Goal: Communication & Community: Answer question/provide support

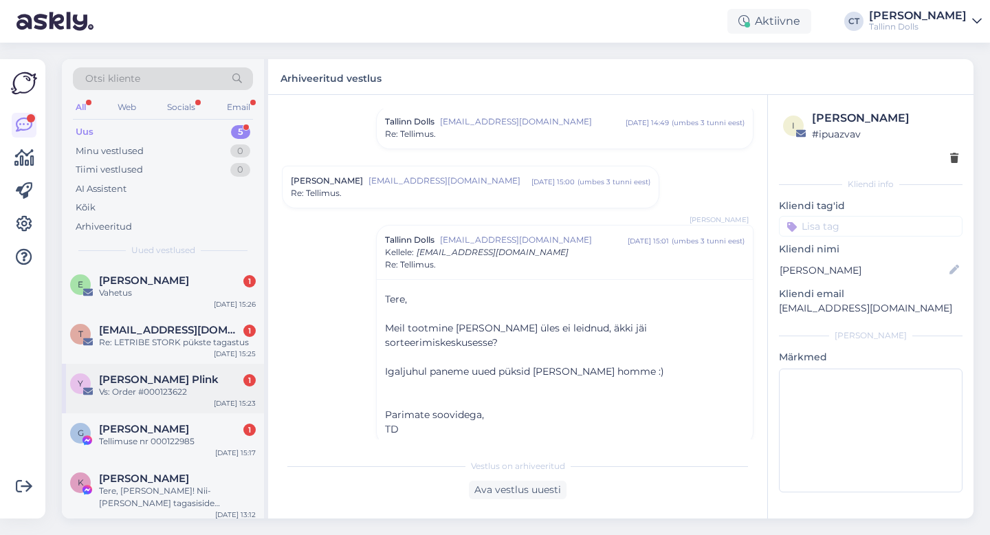
scroll to position [6, 0]
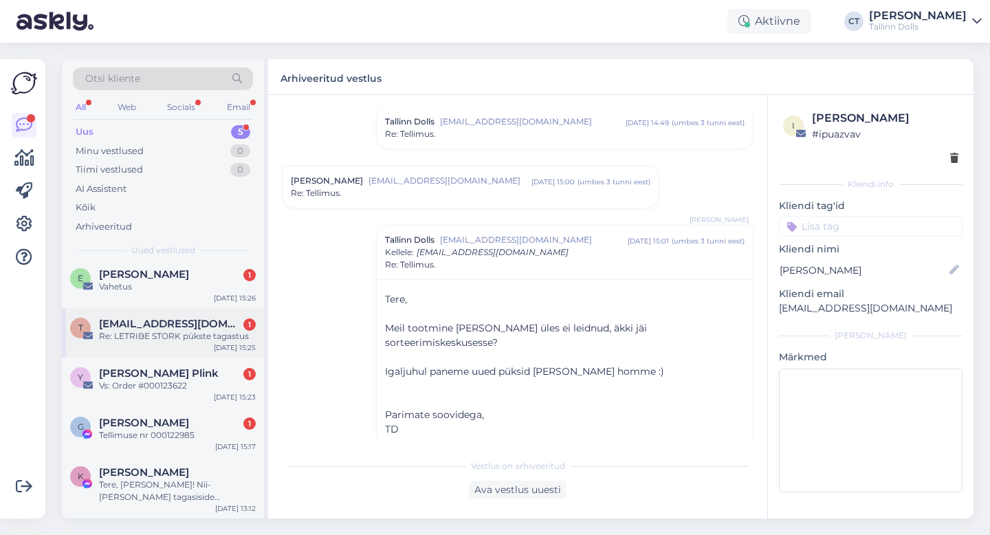
click at [178, 335] on div "Re: LETRIBE STORK pükste tagastus" at bounding box center [177, 336] width 157 height 12
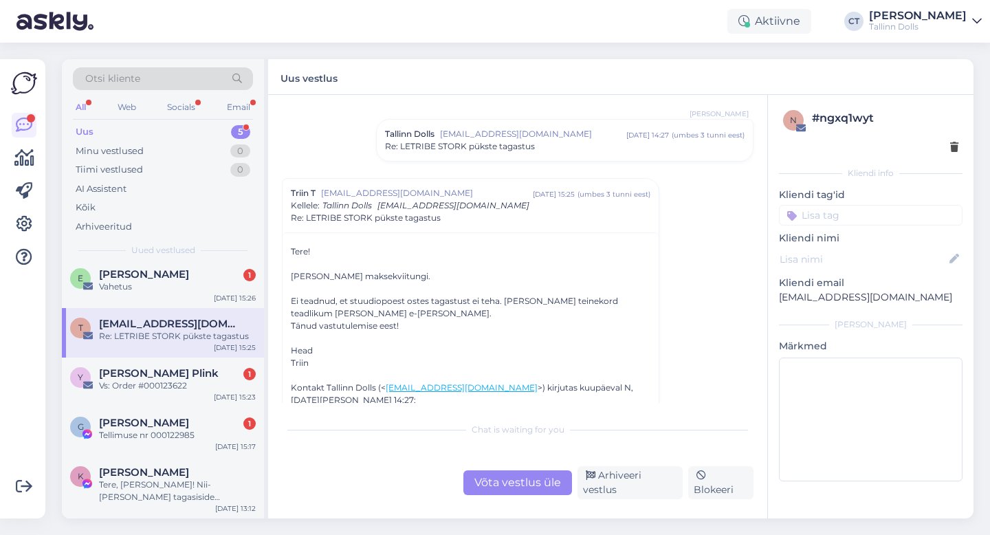
scroll to position [659, 0]
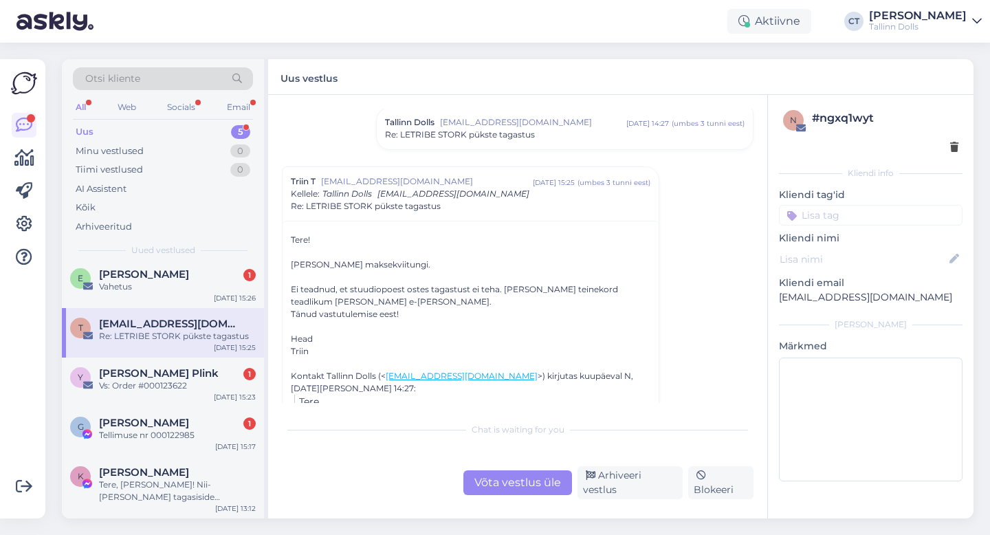
click at [168, 526] on div "Otsi kliente All Web Socials Email Uus 5 Minu vestlused 0 Tiimi vestlused 0 AI …" at bounding box center [522, 289] width 936 height 492
click at [179, 504] on div "K [PERSON_NAME], [PERSON_NAME]! Nii-[PERSON_NAME] tagasiside [PERSON_NAME] häst…" at bounding box center [163, 487] width 202 height 62
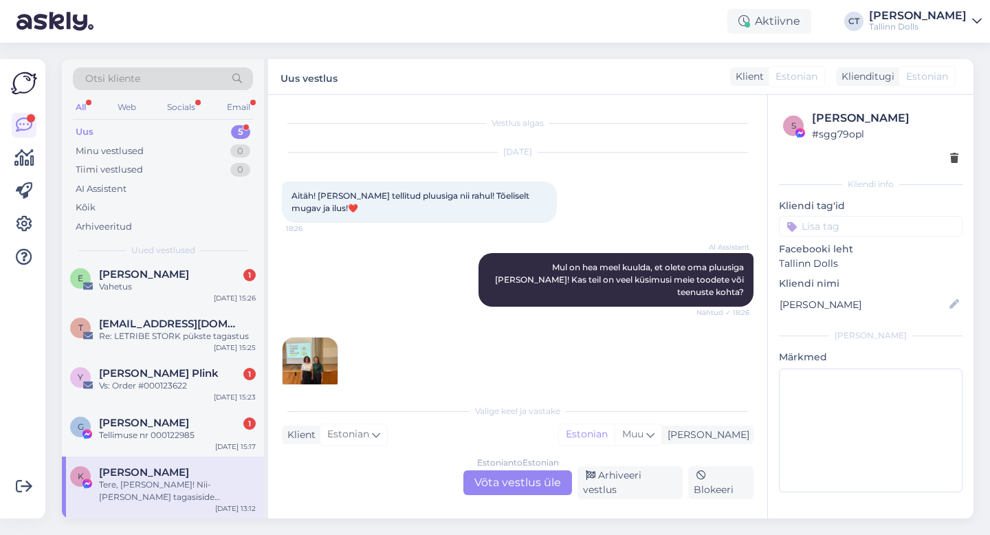
scroll to position [343, 0]
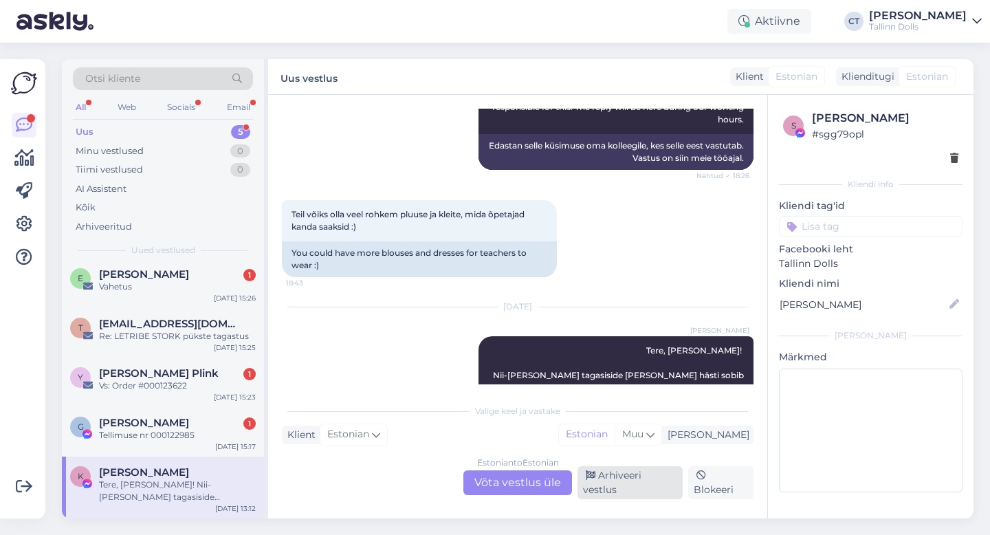
click at [621, 486] on div "Arhiveeri vestlus" at bounding box center [629, 482] width 105 height 33
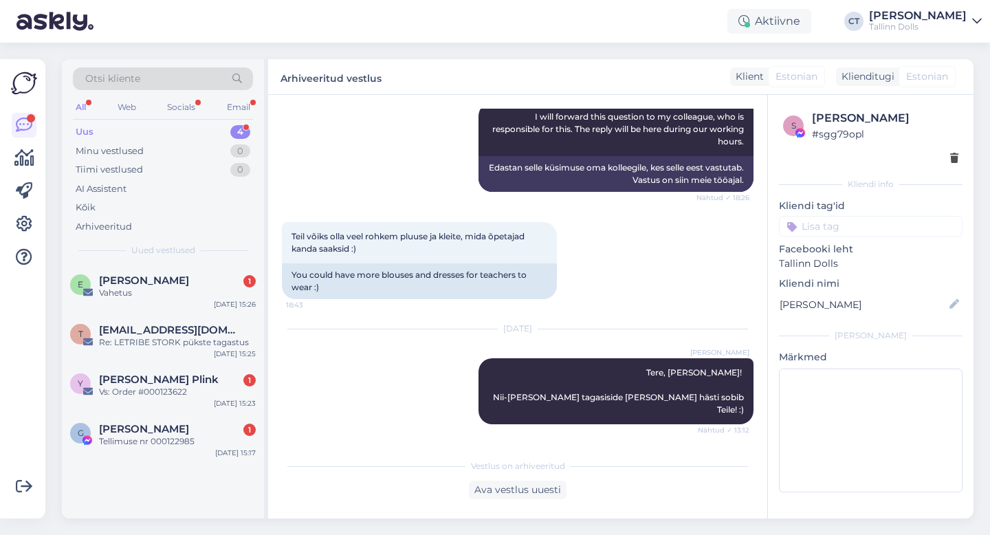
scroll to position [0, 0]
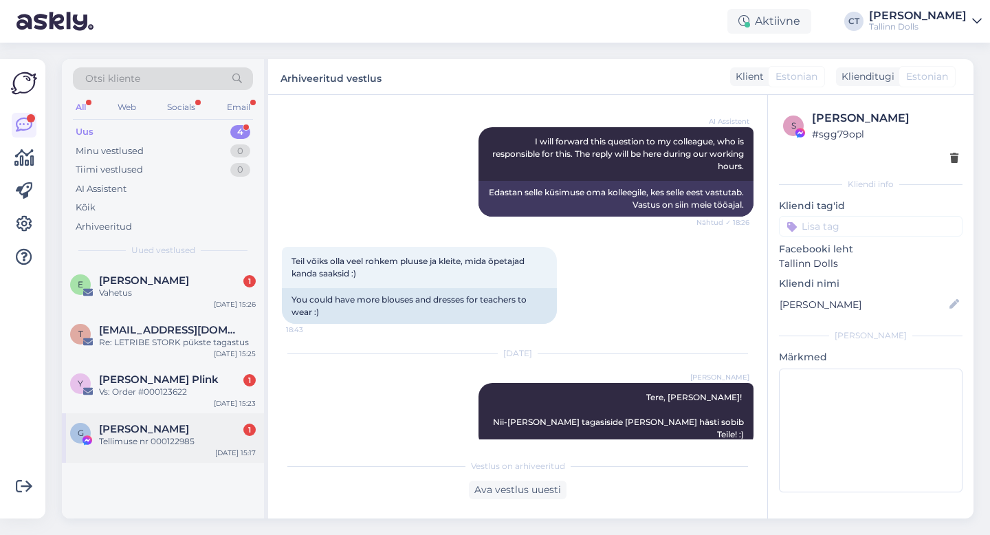
click at [163, 438] on div "Tellimuse nr 000122985" at bounding box center [177, 441] width 157 height 12
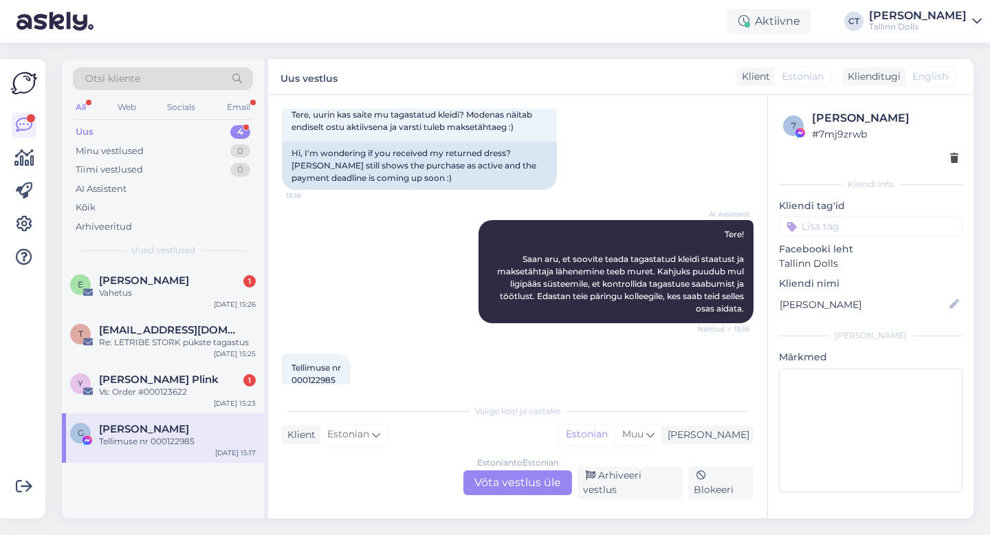
scroll to position [685, 0]
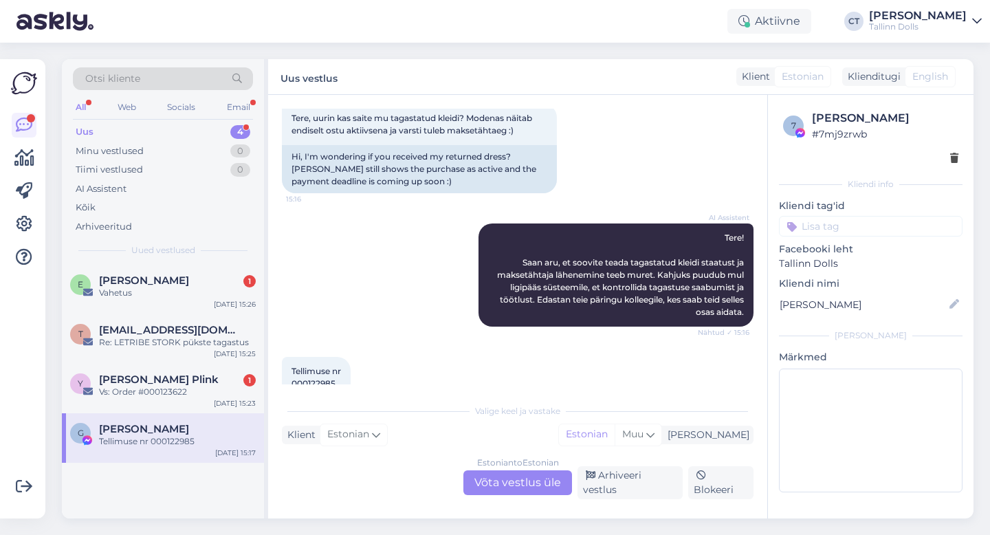
click at [527, 485] on div "Estonian to Estonian Võta vestlus üle" at bounding box center [517, 482] width 109 height 25
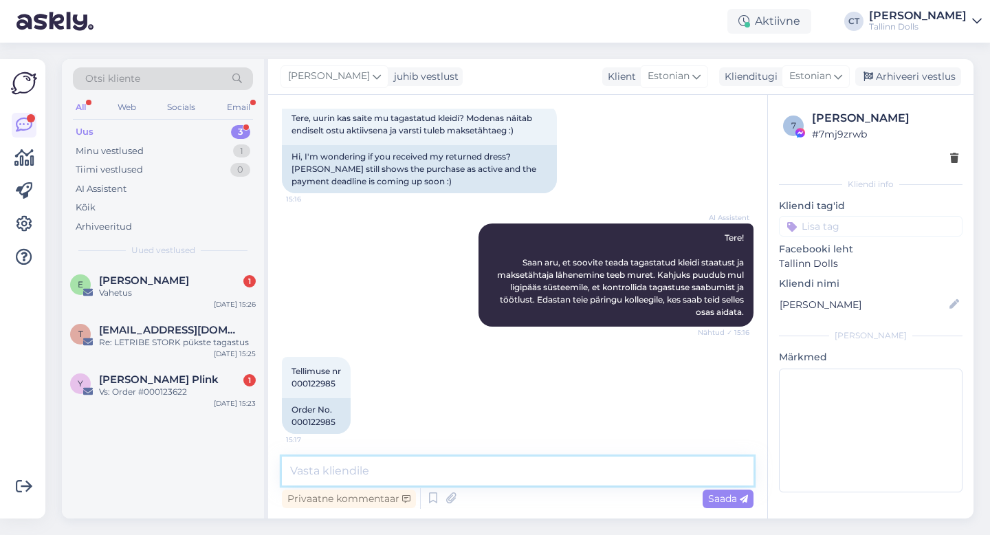
click at [534, 477] on textarea at bounding box center [518, 470] width 472 height 29
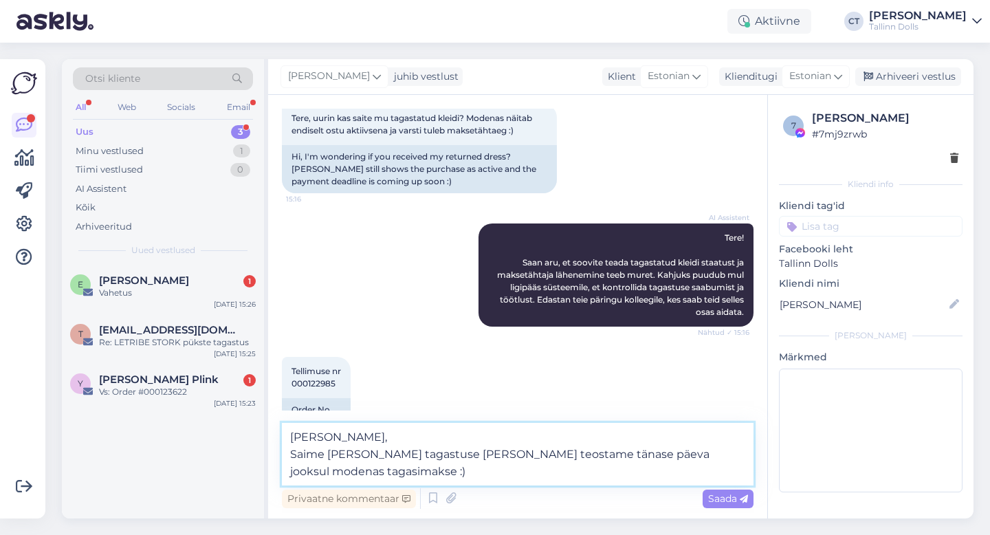
type textarea "[PERSON_NAME], Saime [PERSON_NAME] tagastuse [PERSON_NAME] teostame tänase päev…"
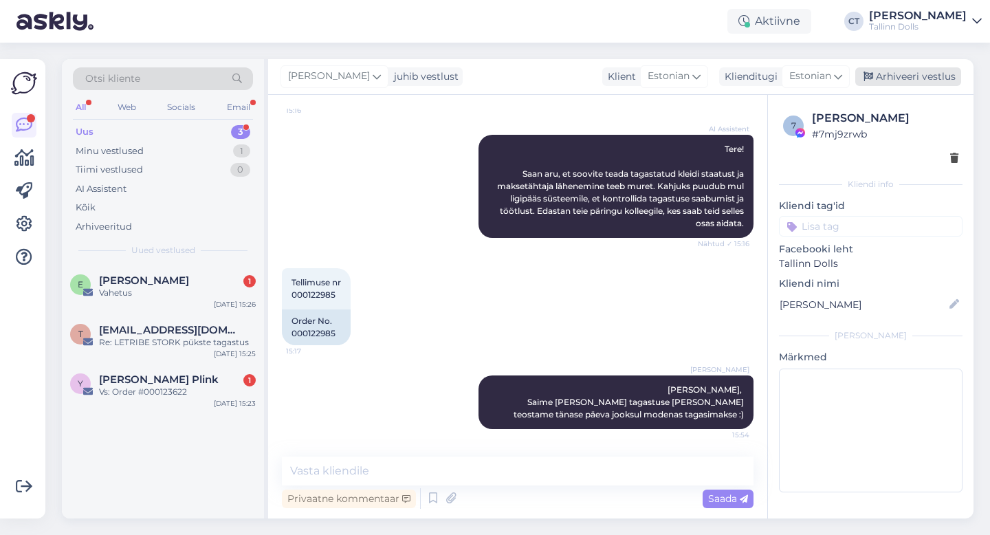
click at [929, 71] on div "Arhiveeri vestlus" at bounding box center [908, 76] width 106 height 19
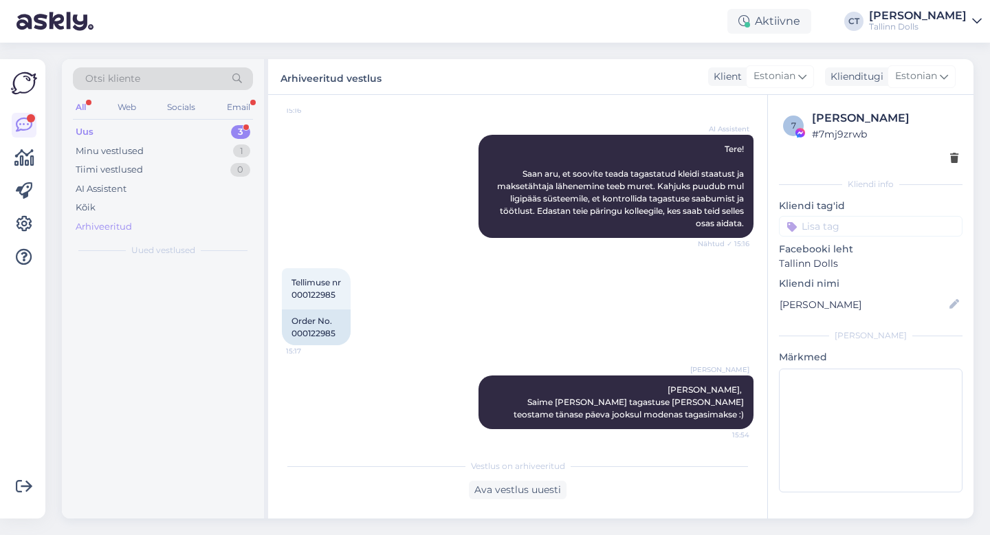
scroll to position [779, 0]
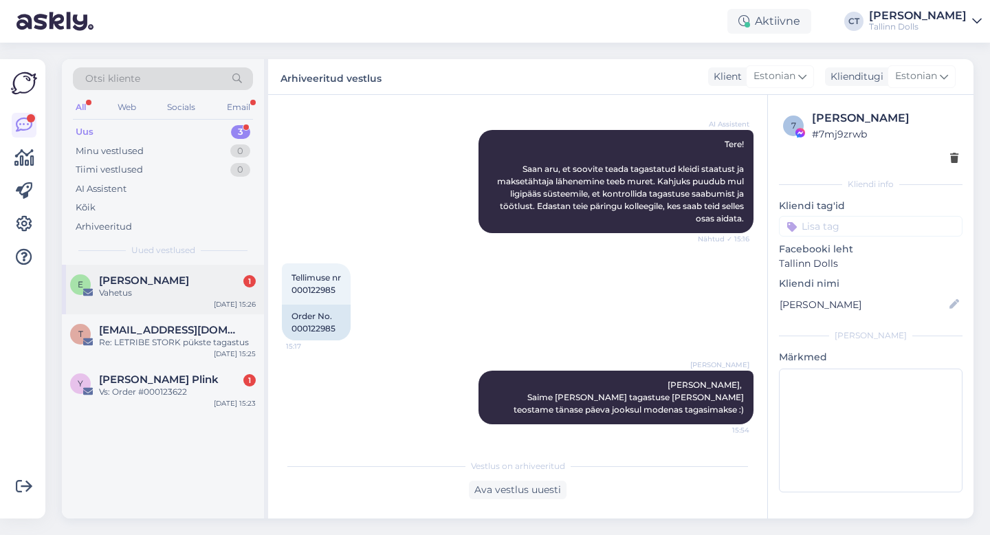
click at [166, 292] on div "Vahetus" at bounding box center [177, 293] width 157 height 12
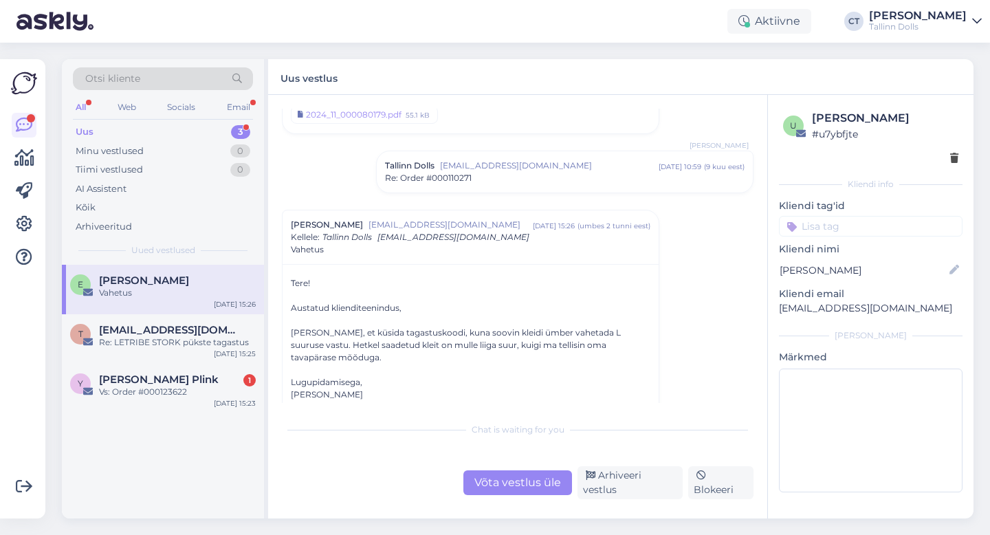
scroll to position [91, 0]
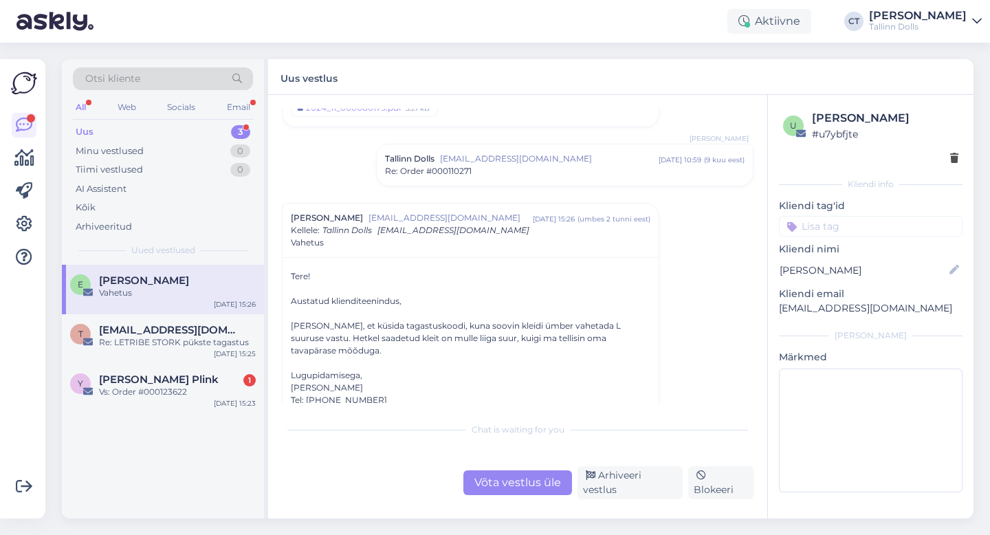
click at [496, 481] on div "Võta vestlus üle" at bounding box center [517, 482] width 109 height 25
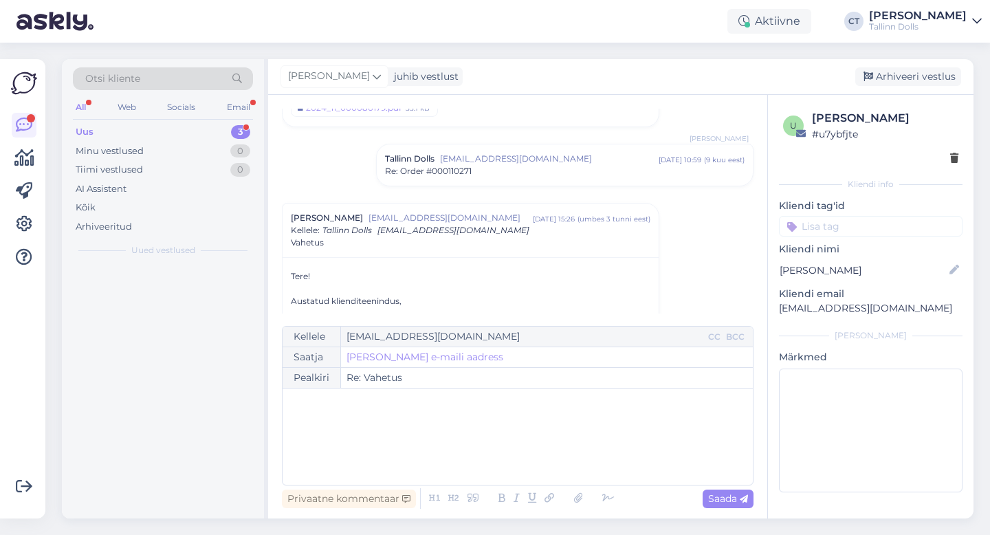
scroll to position [185, 0]
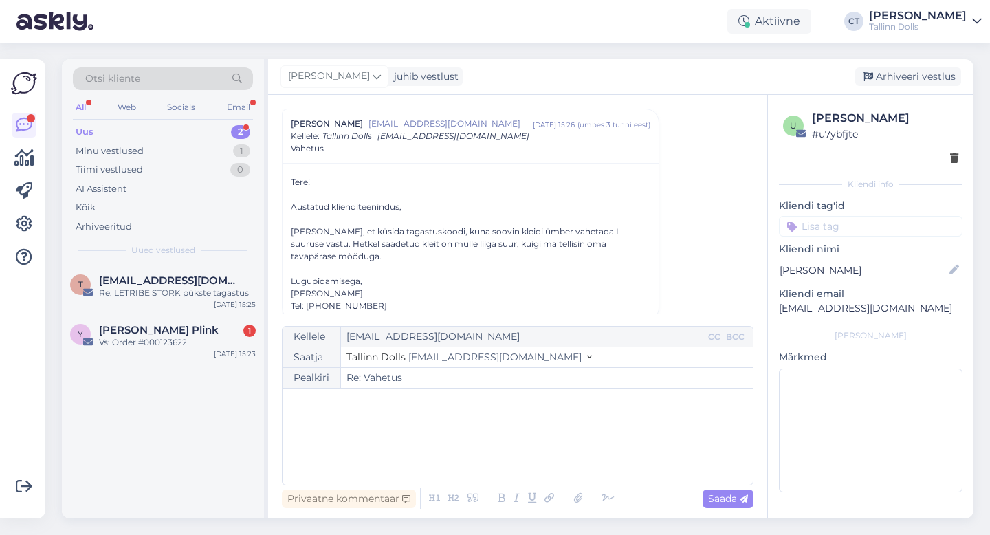
click at [499, 441] on div "﻿" at bounding box center [517, 436] width 456 height 82
click at [410, 427] on div "﻿" at bounding box center [517, 436] width 456 height 82
paste div
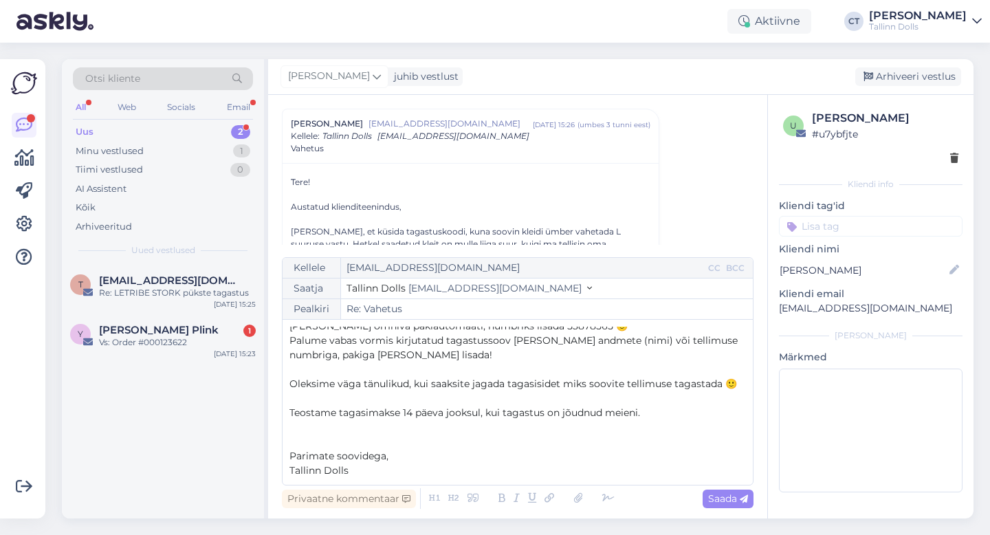
scroll to position [0, 0]
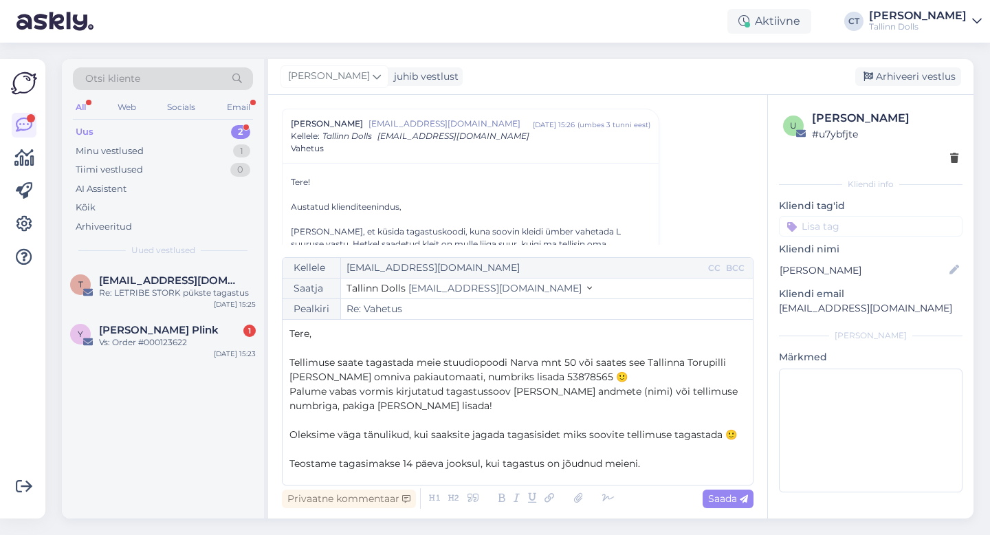
click at [320, 333] on p "Tere," at bounding box center [517, 334] width 456 height 14
click at [716, 498] on span "Saada" at bounding box center [728, 498] width 40 height 12
type input "Re: Re: Vahetus"
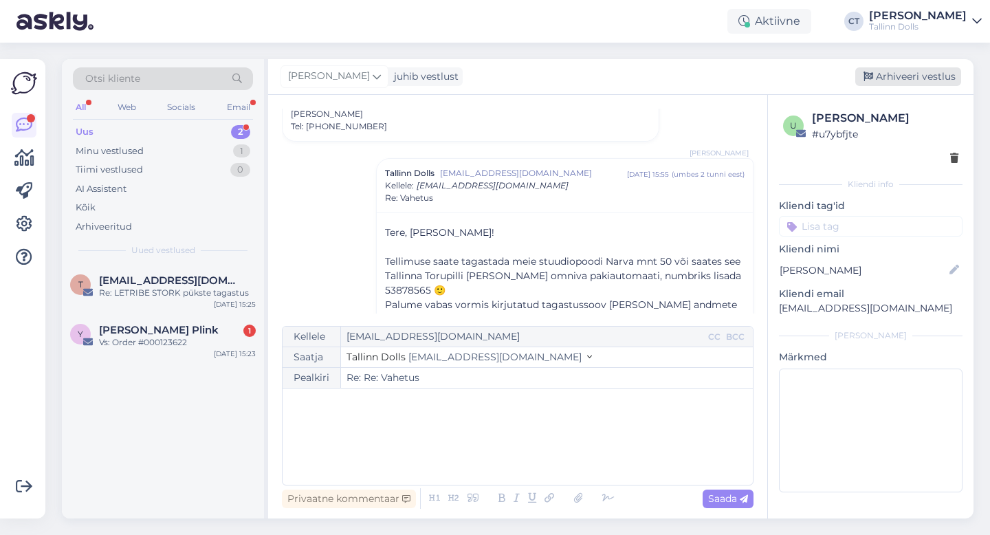
click at [913, 74] on div "Arhiveeri vestlus" at bounding box center [908, 76] width 106 height 19
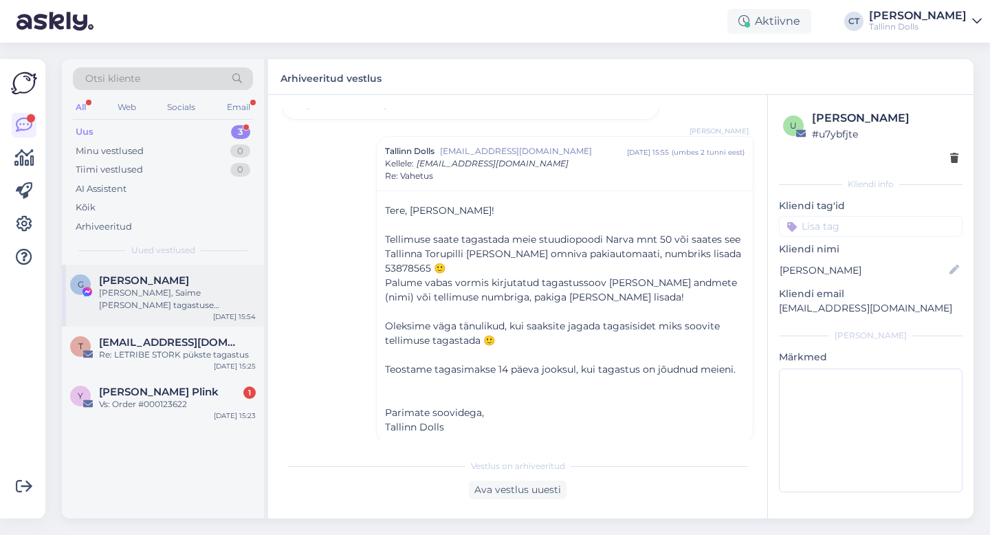
click at [191, 303] on div "[PERSON_NAME], Saime [PERSON_NAME] tagastuse [PERSON_NAME] teostame tänase päev…" at bounding box center [177, 299] width 157 height 25
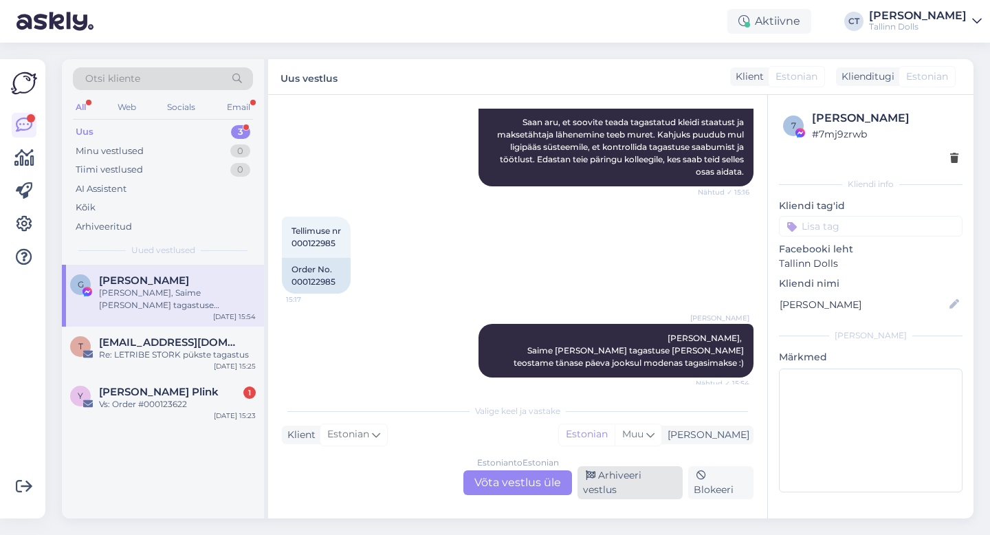
click at [677, 492] on div "Arhiveeri vestlus" at bounding box center [629, 482] width 105 height 33
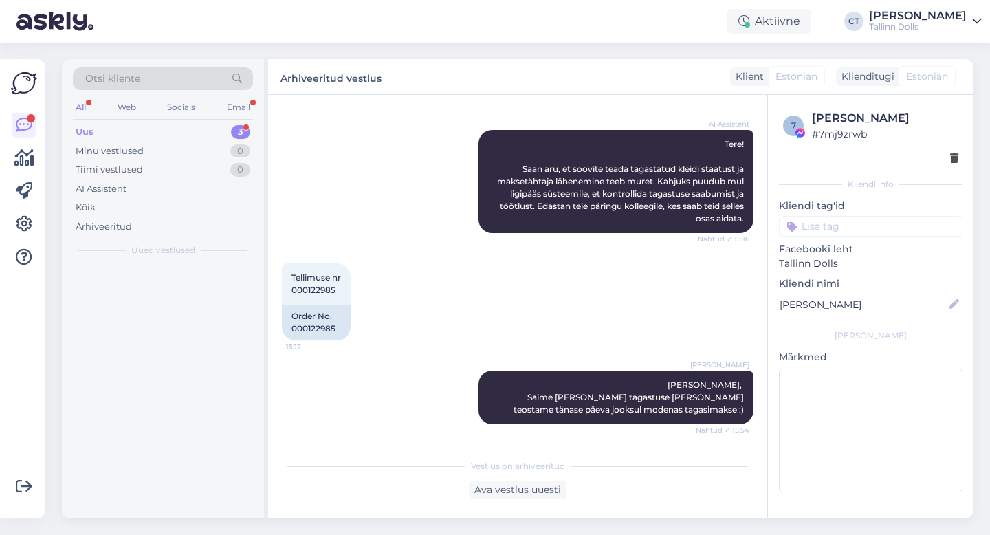
scroll to position [779, 0]
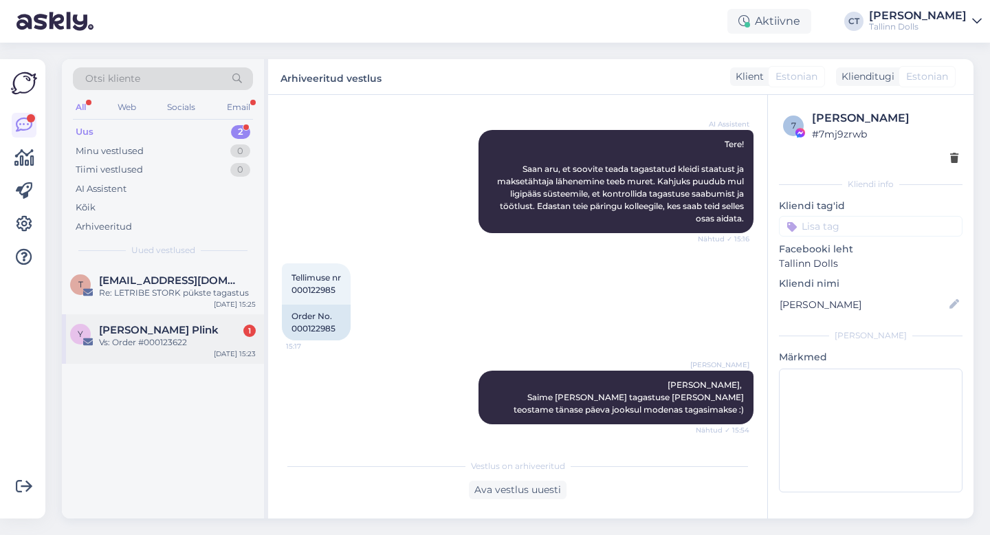
click at [158, 346] on div "Vs: Order #000123622" at bounding box center [177, 342] width 157 height 12
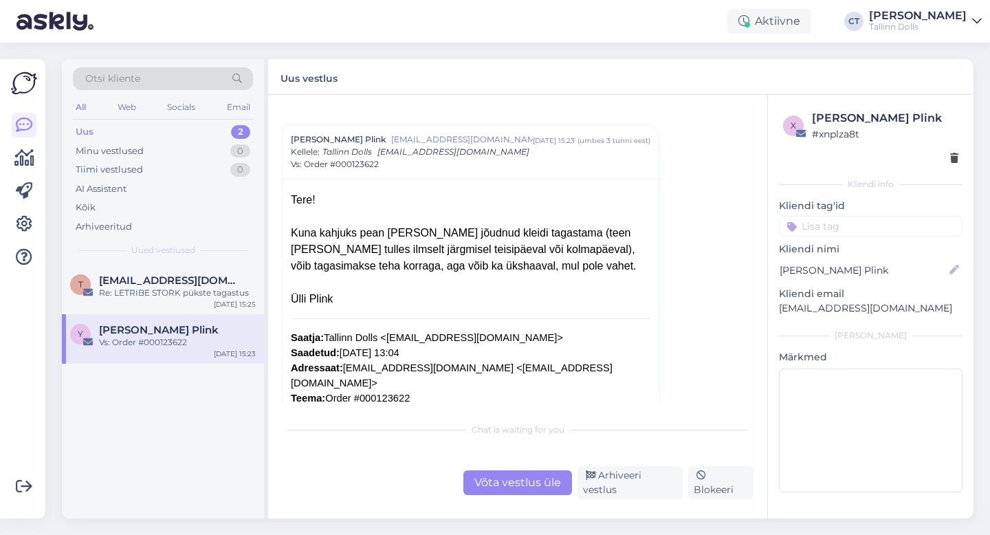
scroll to position [23, 0]
click at [495, 485] on div "Võta vestlus üle" at bounding box center [517, 482] width 109 height 25
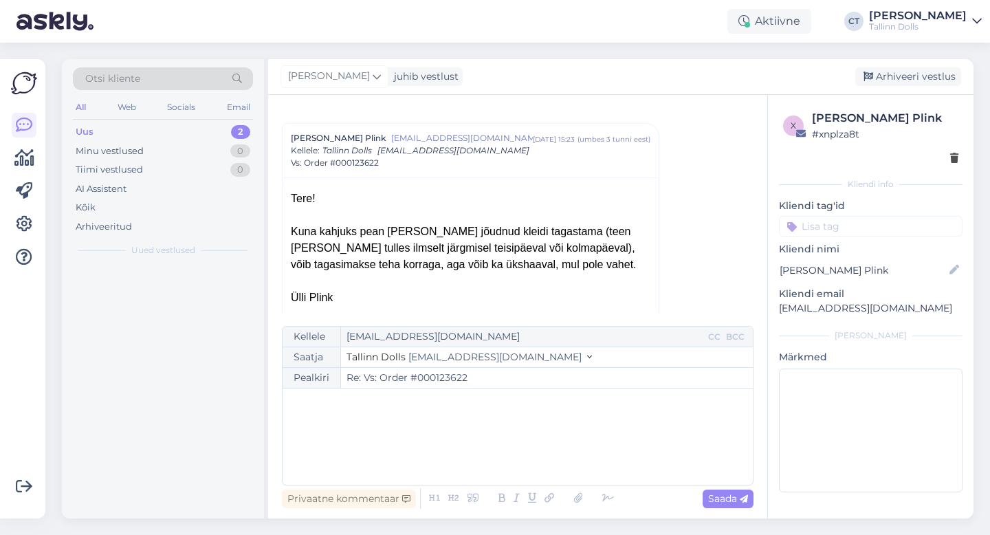
scroll to position [37, 0]
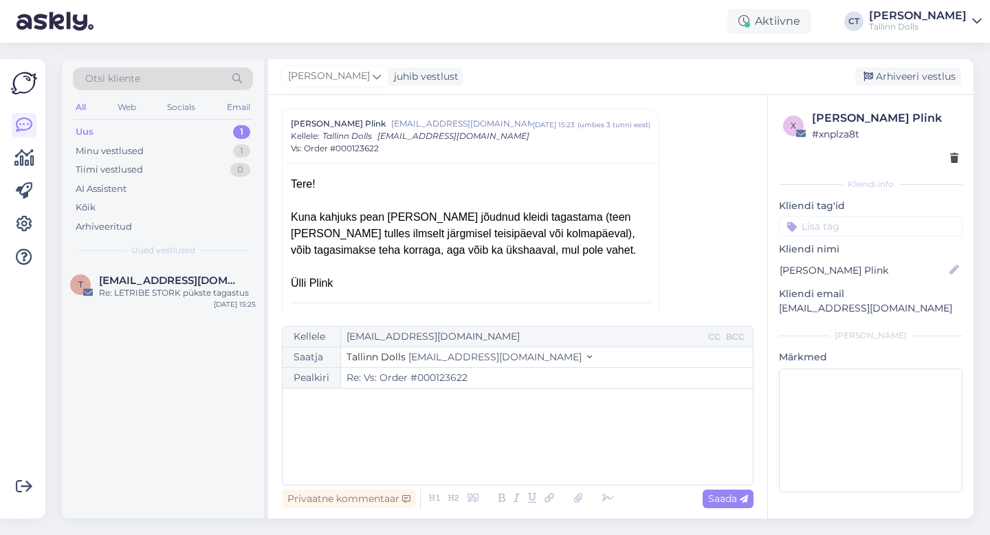
click at [492, 455] on div "﻿" at bounding box center [517, 436] width 456 height 82
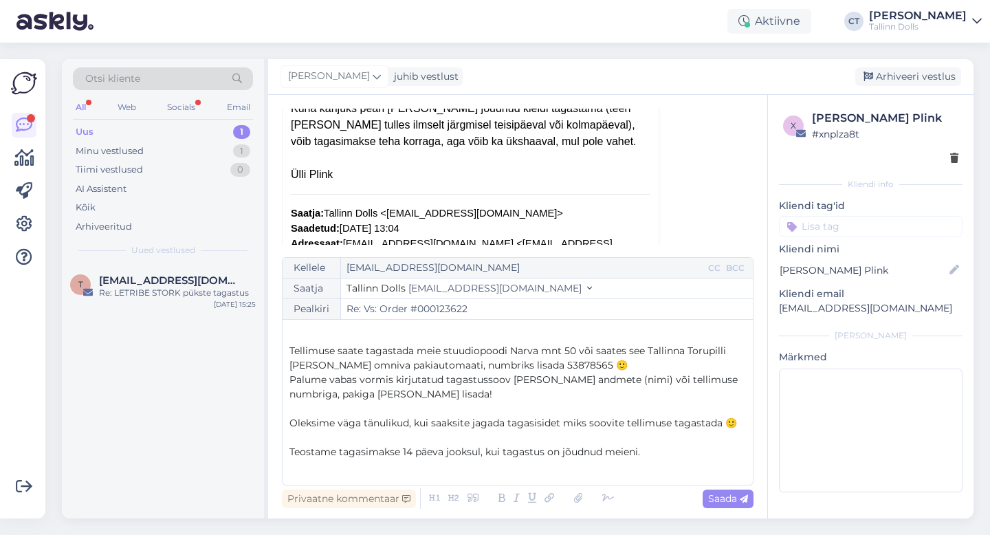
scroll to position [0, 0]
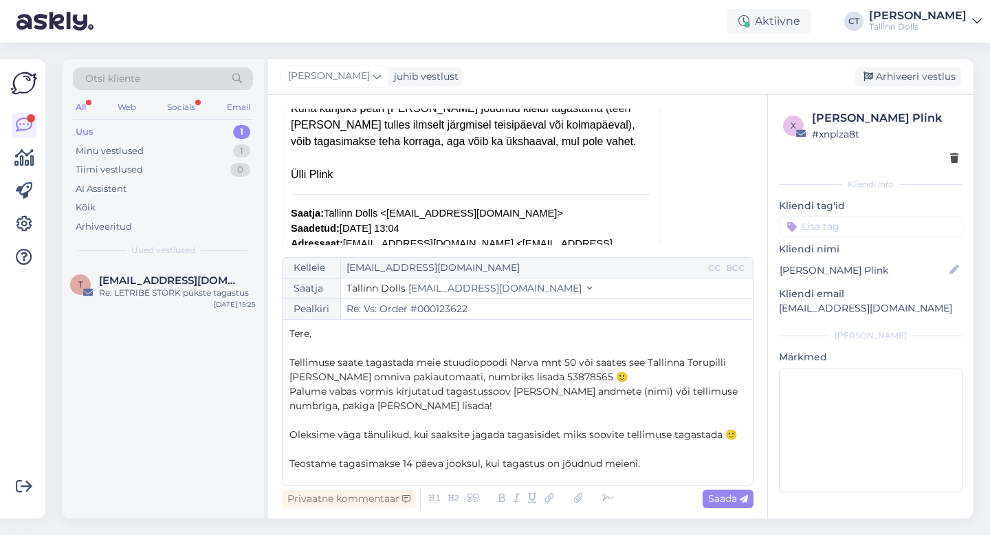
click at [466, 342] on p "﻿" at bounding box center [517, 348] width 456 height 14
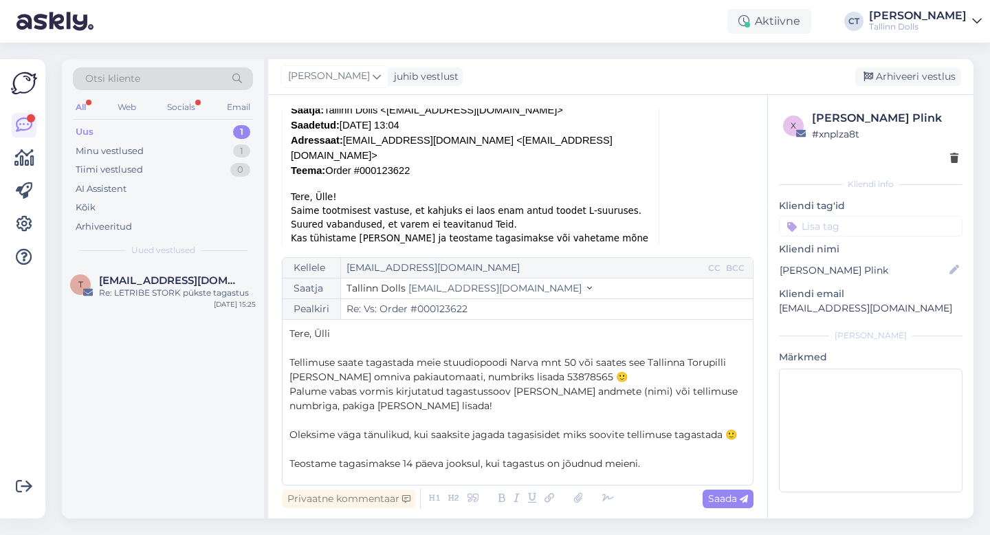
scroll to position [67, 0]
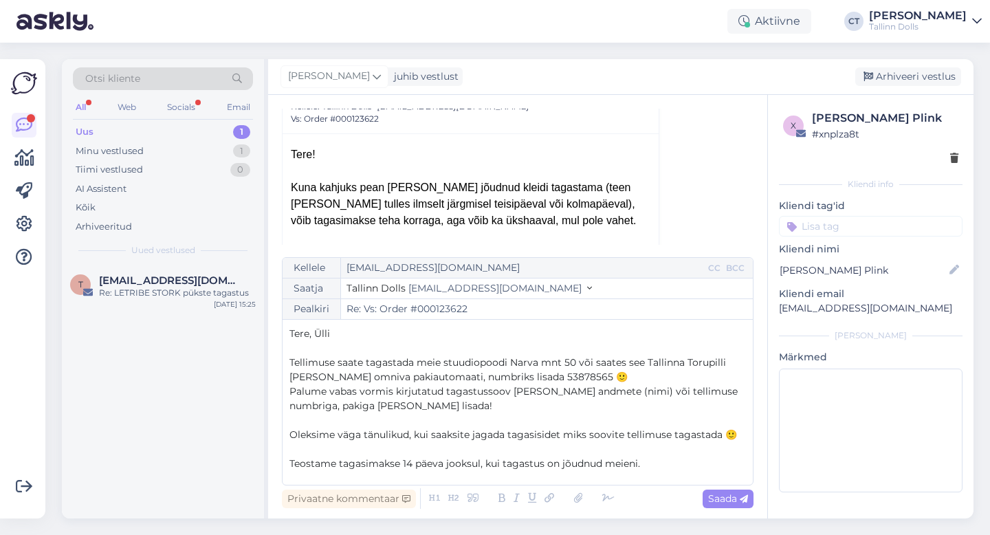
click at [554, 443] on p "﻿" at bounding box center [517, 449] width 456 height 14
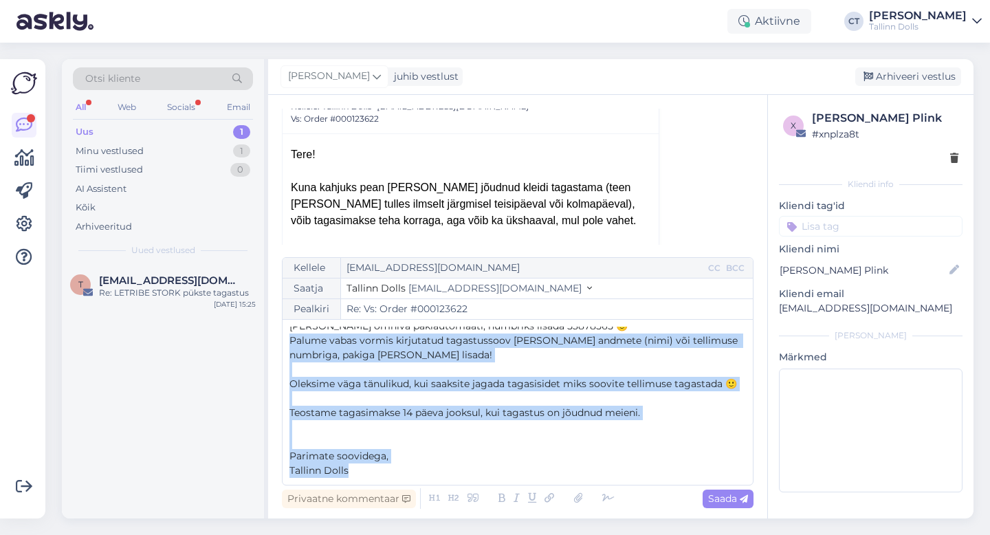
scroll to position [0, 0]
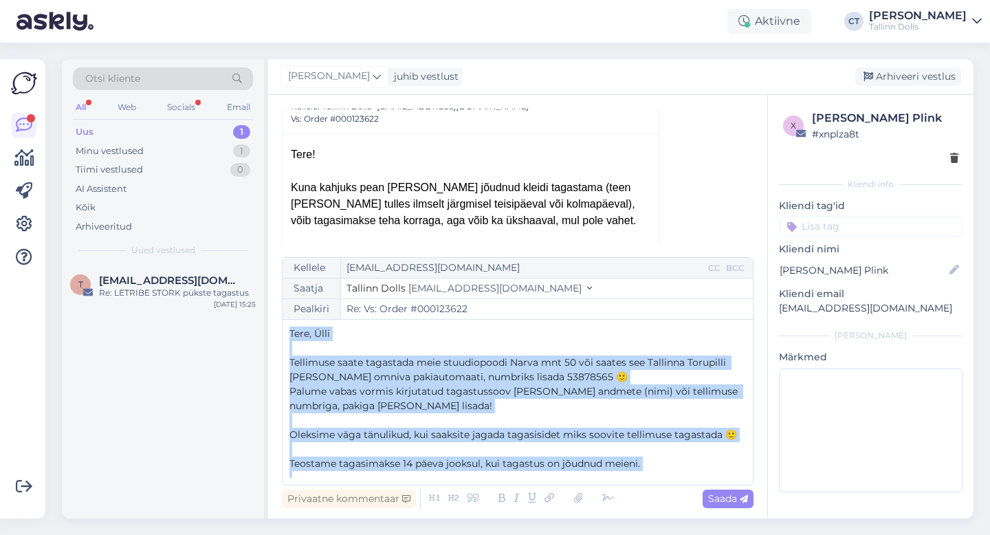
drag, startPoint x: 404, startPoint y: 476, endPoint x: 268, endPoint y: 306, distance: 217.6
click at [268, 306] on div "Vestlus [PERSON_NAME] Plink [EMAIL_ADDRESS][DOMAIN_NAME] [DATE] 15:23 ( umbes 3…" at bounding box center [517, 306] width 499 height 423
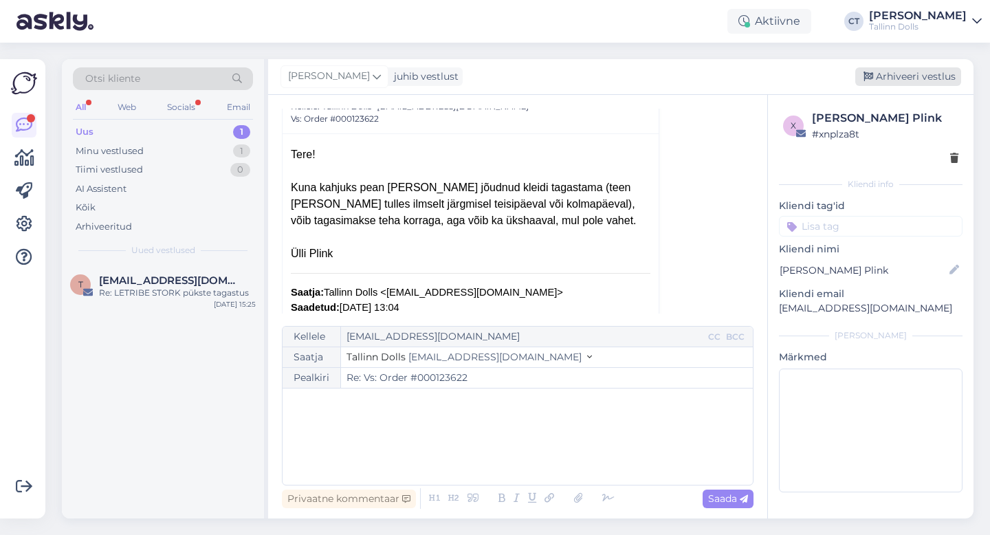
click at [903, 68] on div "Arhiveeri vestlus" at bounding box center [908, 76] width 106 height 19
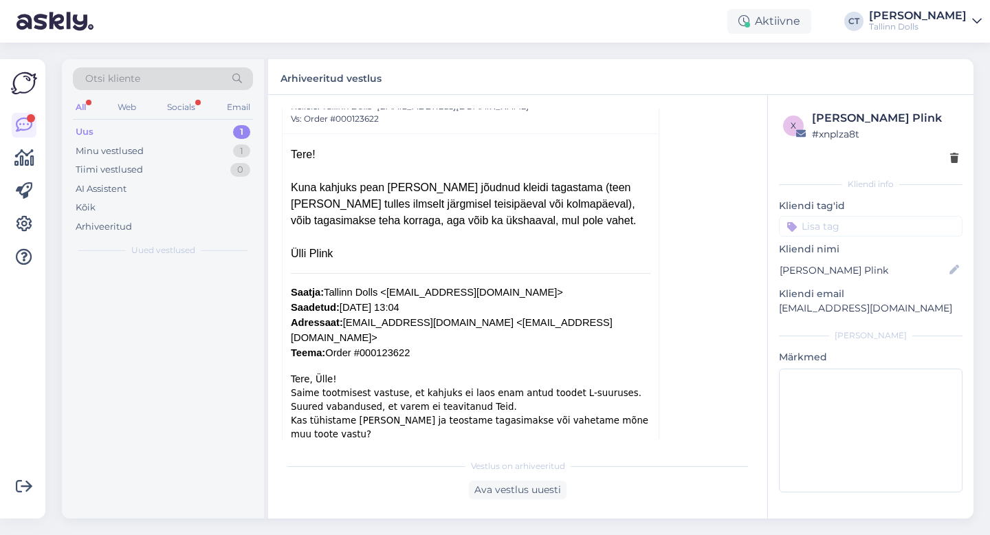
scroll to position [37, 0]
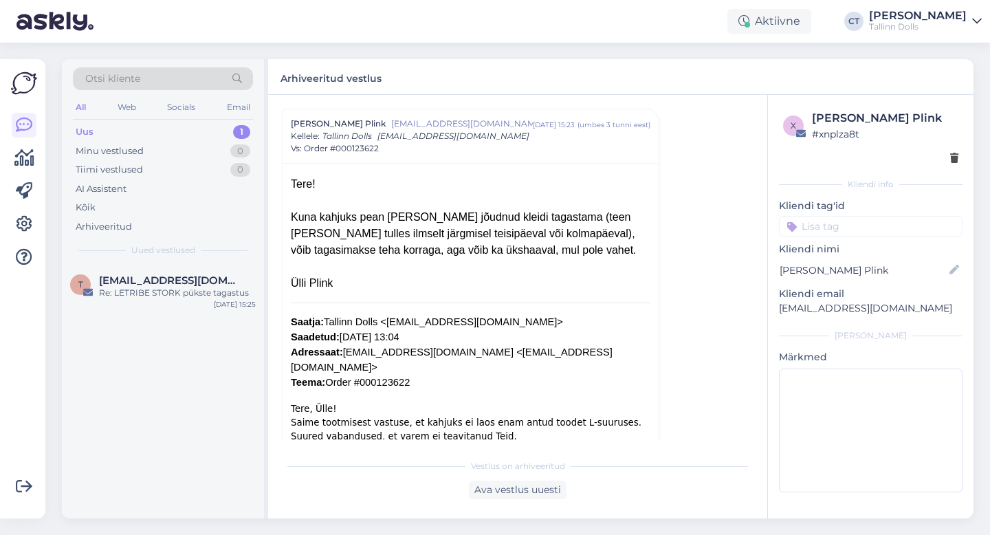
click at [76, 129] on div "Uus" at bounding box center [85, 132] width 18 height 14
click at [114, 131] on div "Uus 1" at bounding box center [163, 131] width 180 height 19
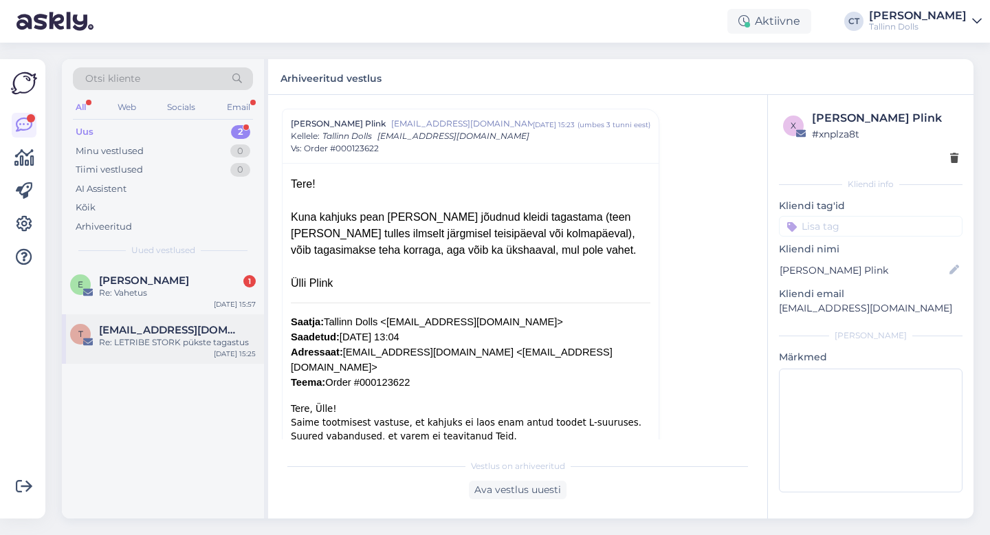
click at [163, 341] on div "Re: LETRIBE STORK pükste tagastus" at bounding box center [177, 342] width 157 height 12
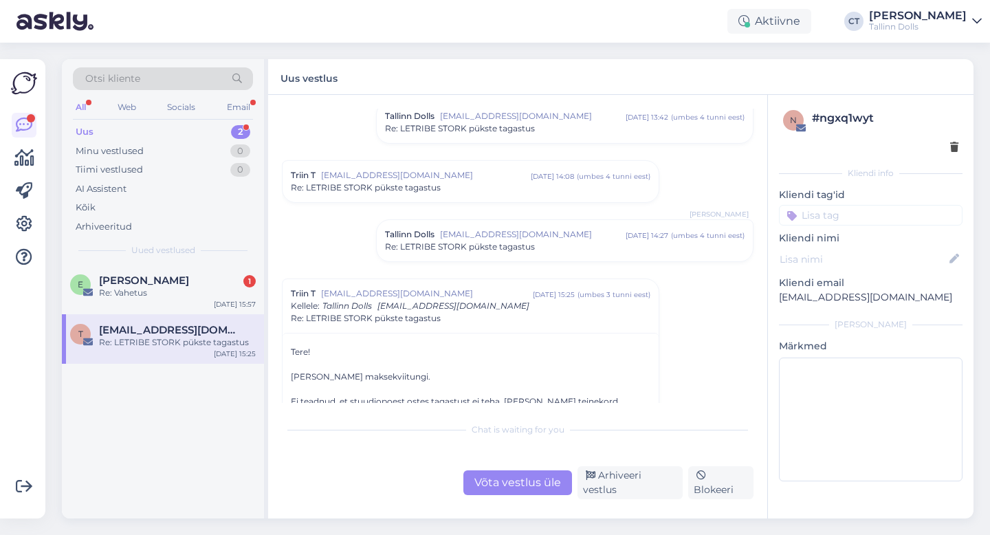
click at [534, 480] on div "Võta vestlus üle" at bounding box center [517, 482] width 109 height 25
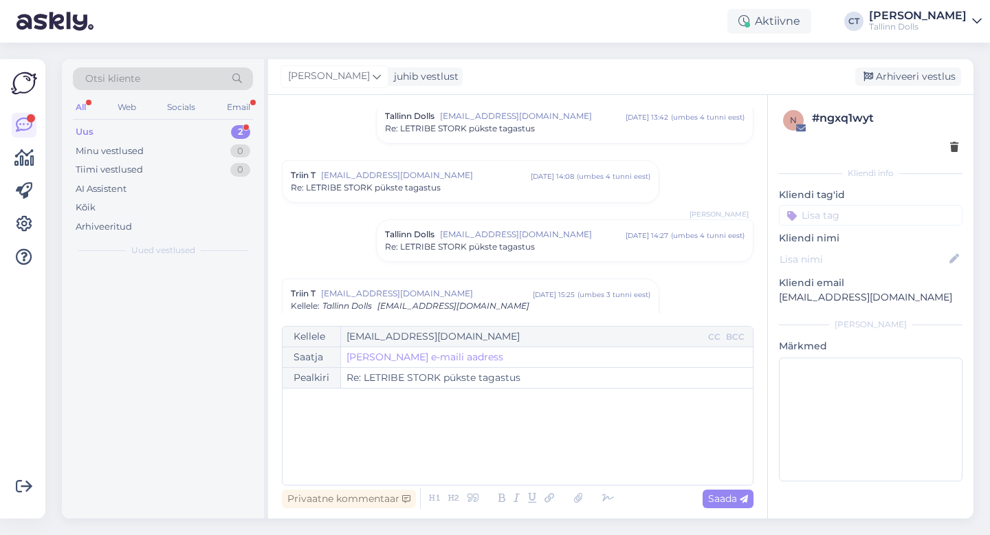
scroll to position [717, 0]
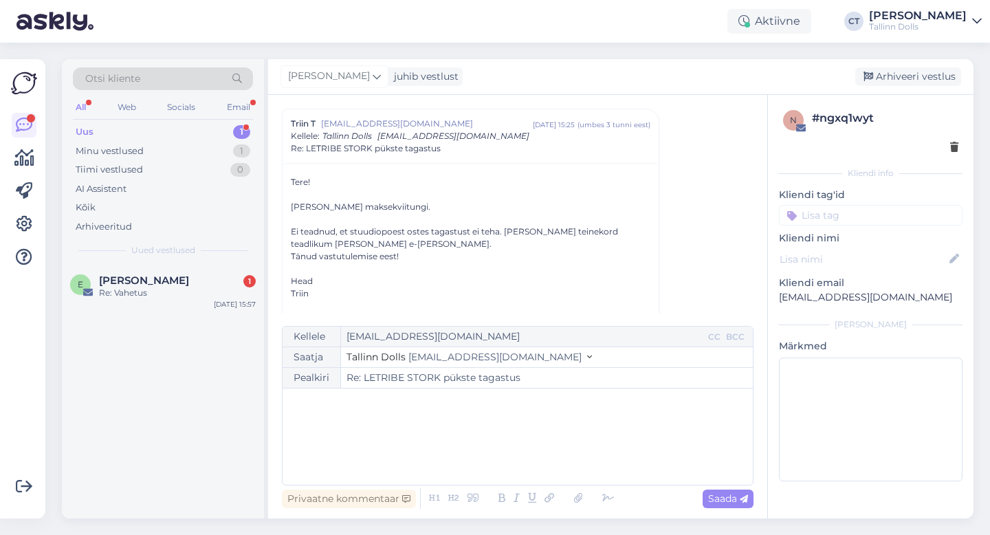
click at [533, 472] on div "﻿" at bounding box center [517, 436] width 456 height 82
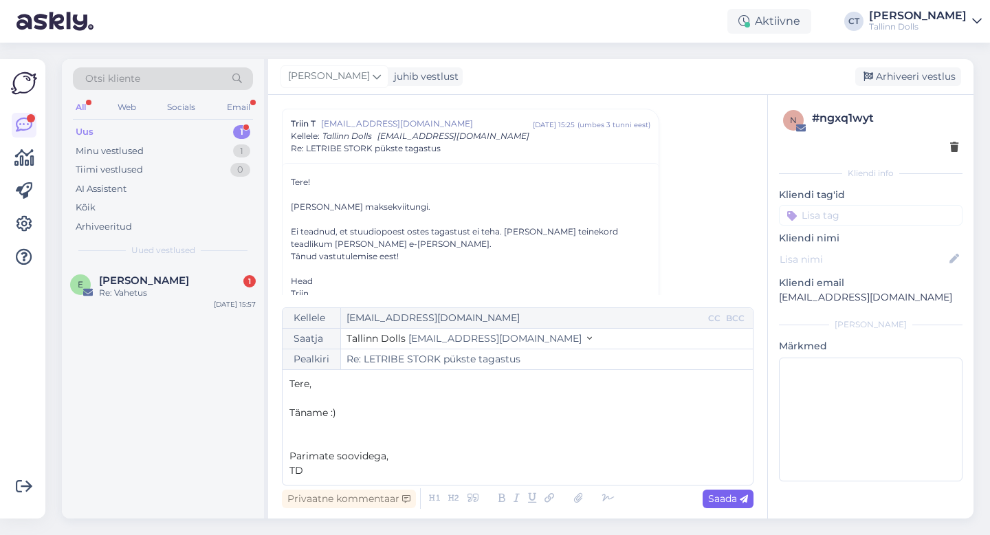
click at [729, 500] on span "Saada" at bounding box center [728, 498] width 40 height 12
type input "Re: LETRIBE STORK pükste tagastus"
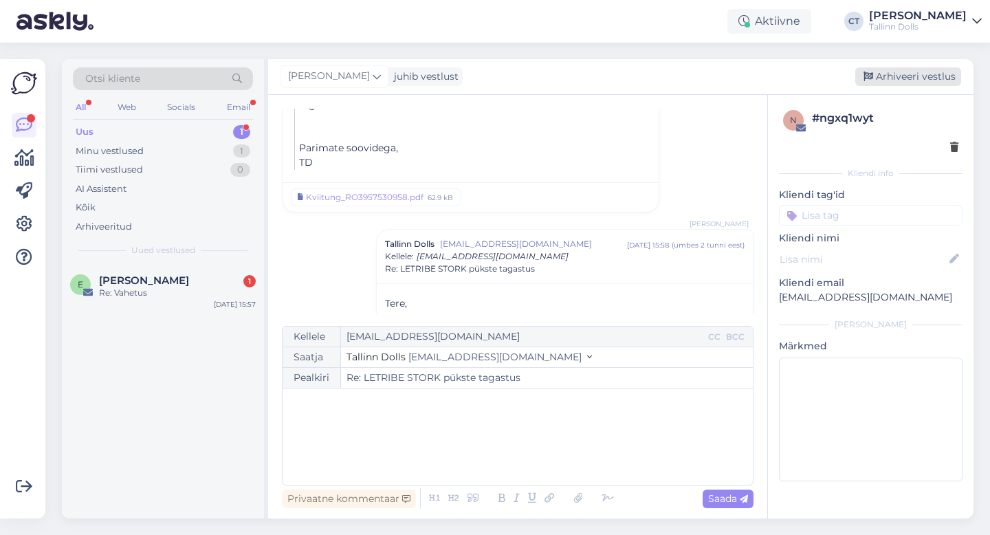
click at [915, 68] on div "Arhiveeri vestlus" at bounding box center [908, 76] width 106 height 19
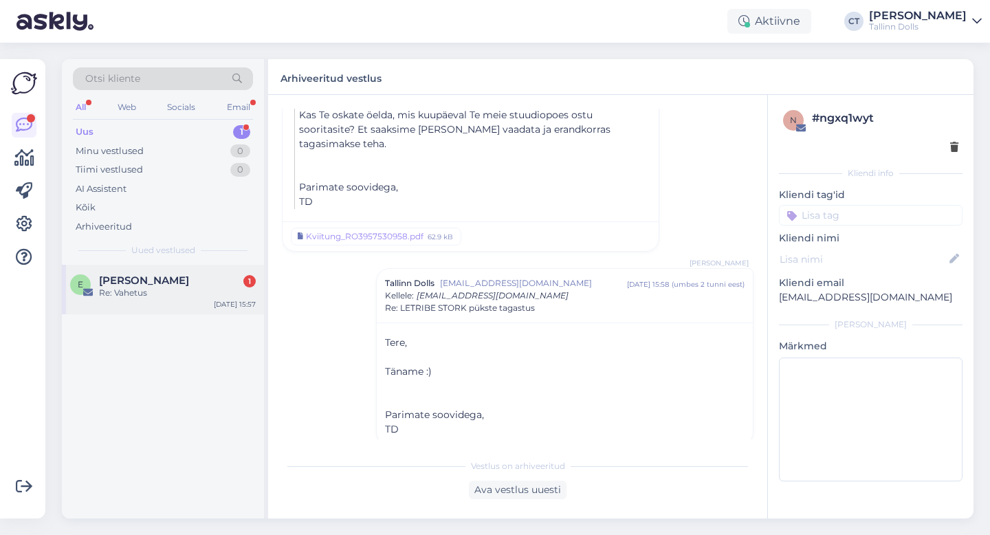
click at [119, 281] on span "[PERSON_NAME]" at bounding box center [144, 280] width 90 height 12
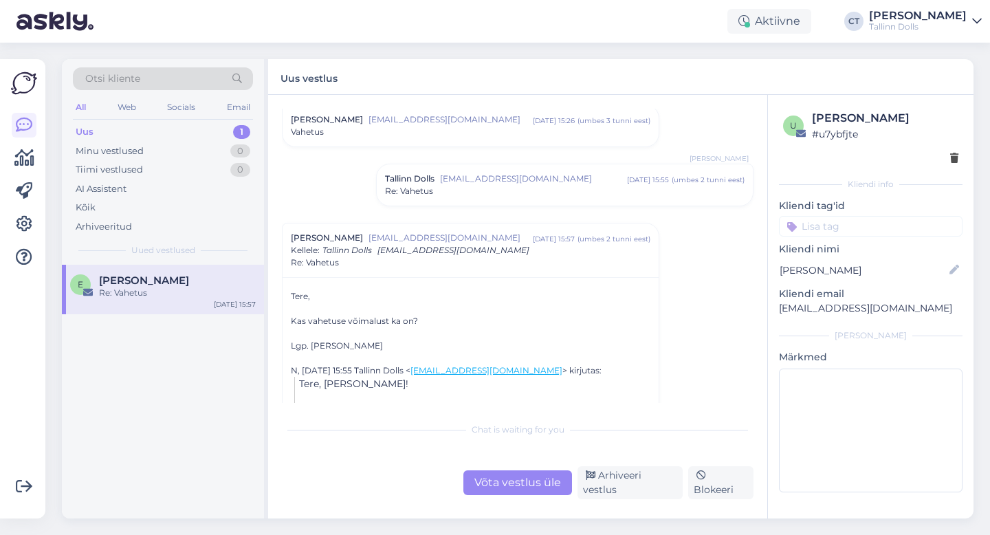
scroll to position [198, 0]
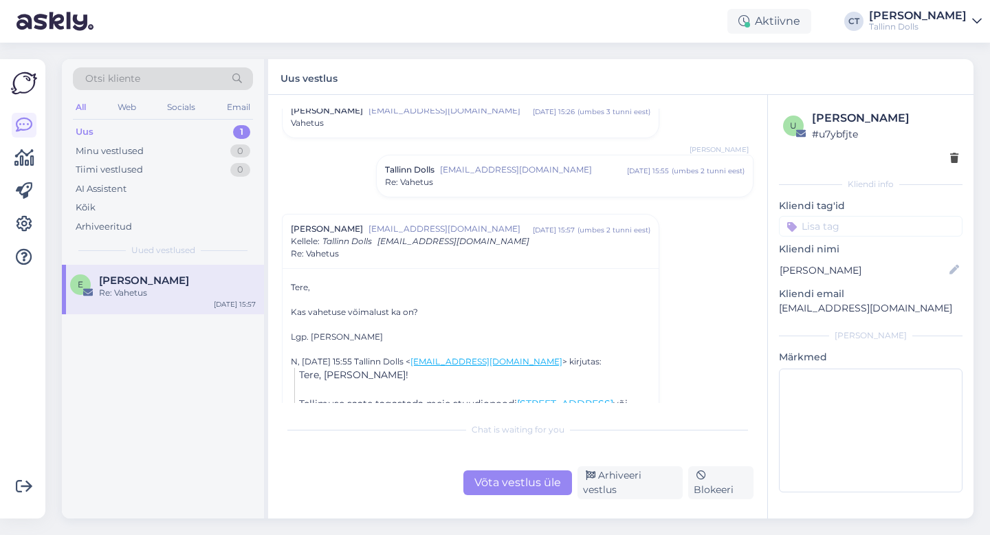
click at [494, 185] on div "Re: Vahetus" at bounding box center [565, 182] width 360 height 12
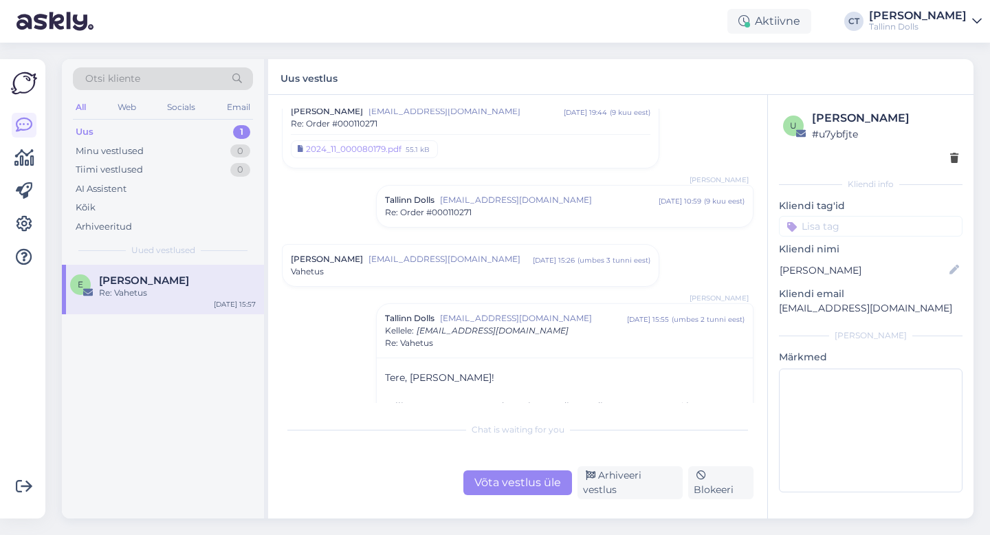
click at [481, 267] on div "Vahetus" at bounding box center [471, 271] width 360 height 12
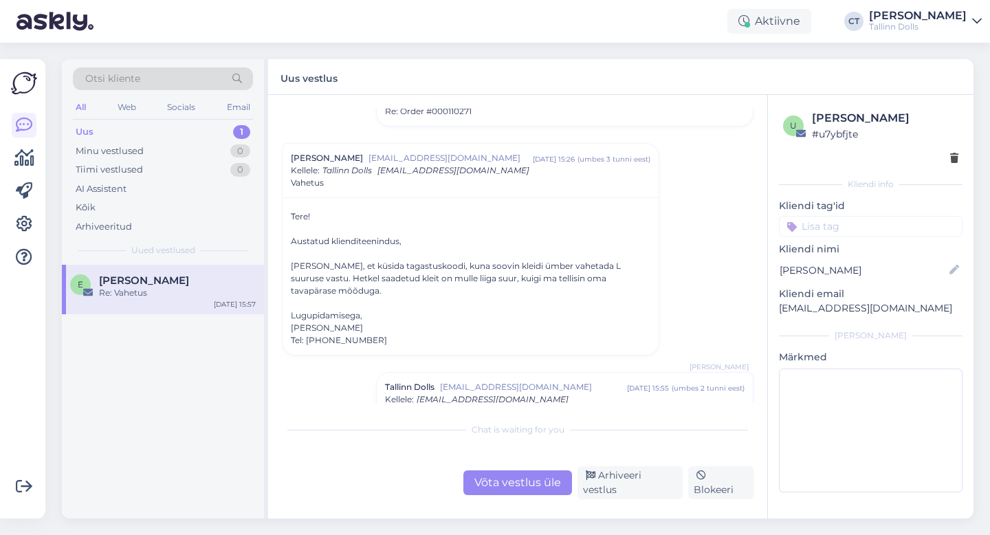
scroll to position [151, 0]
click at [538, 487] on div "Võta vestlus üle" at bounding box center [517, 482] width 109 height 25
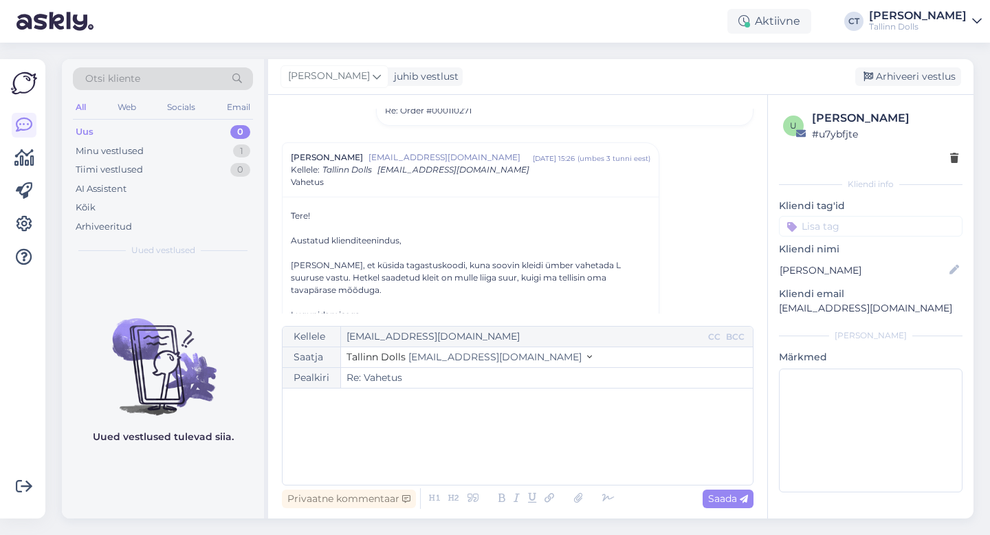
scroll to position [725, 0]
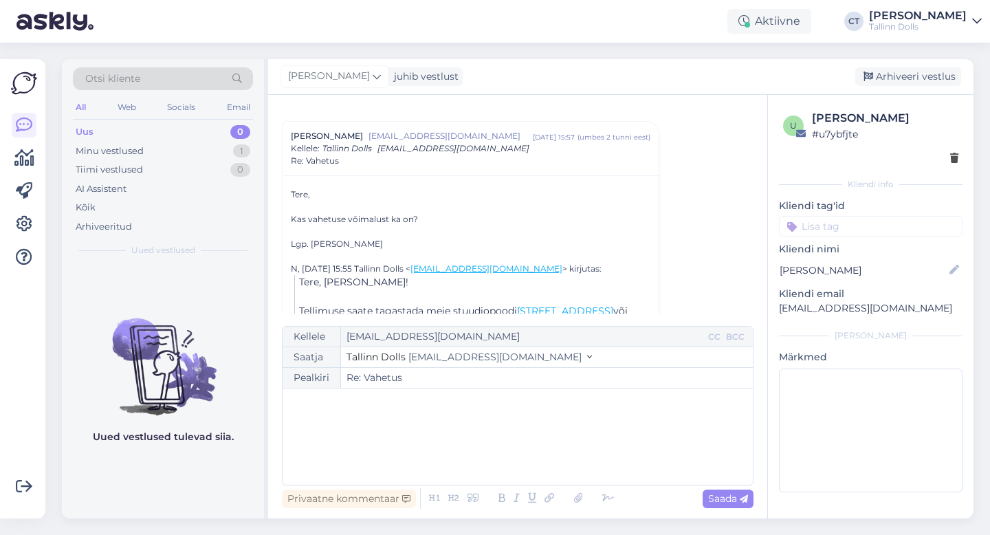
click at [545, 439] on div "﻿" at bounding box center [517, 436] width 456 height 82
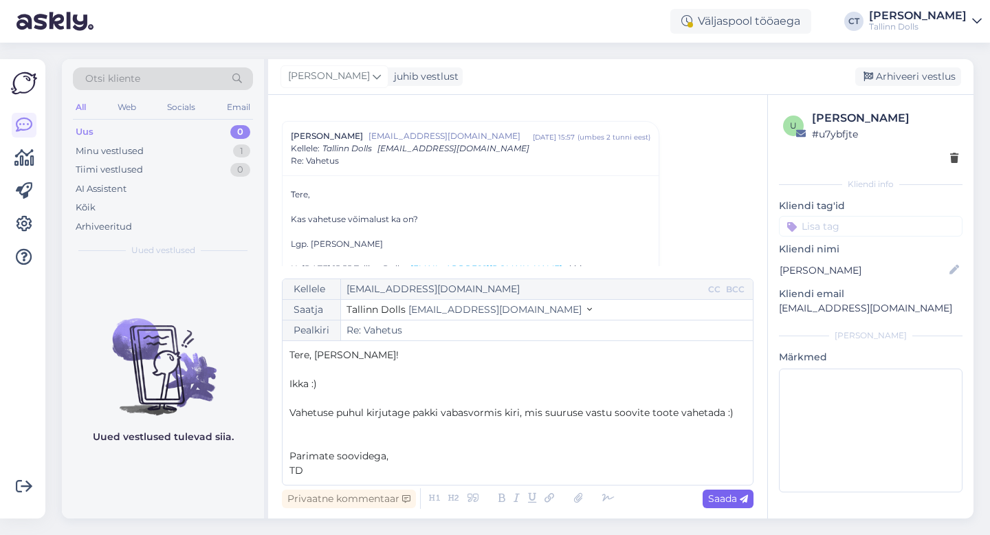
click at [718, 500] on span "Saada" at bounding box center [728, 498] width 40 height 12
type input "Re: Vahetus"
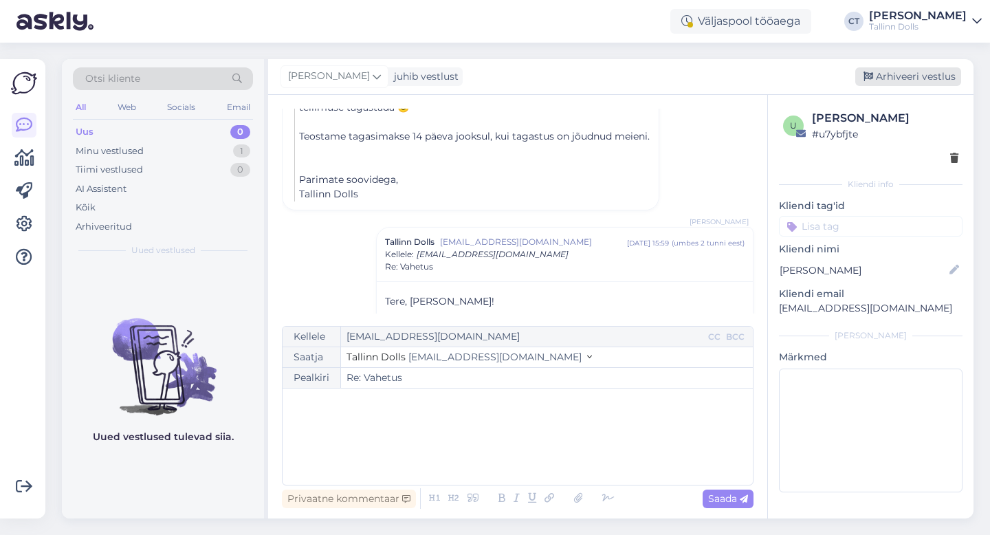
click at [929, 67] on div "Arhiveeri vestlus" at bounding box center [908, 76] width 106 height 19
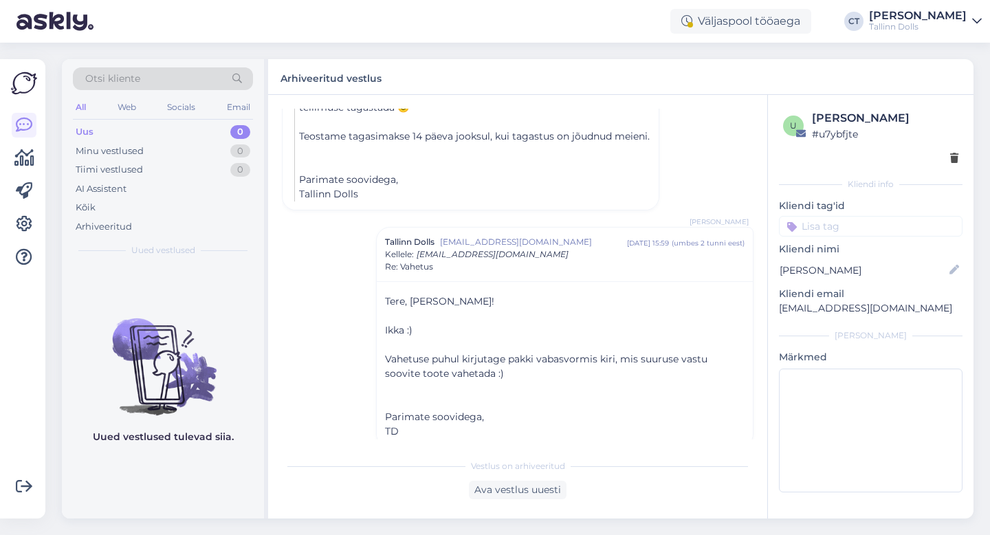
scroll to position [1034, 0]
